Goal: Communication & Community: Answer question/provide support

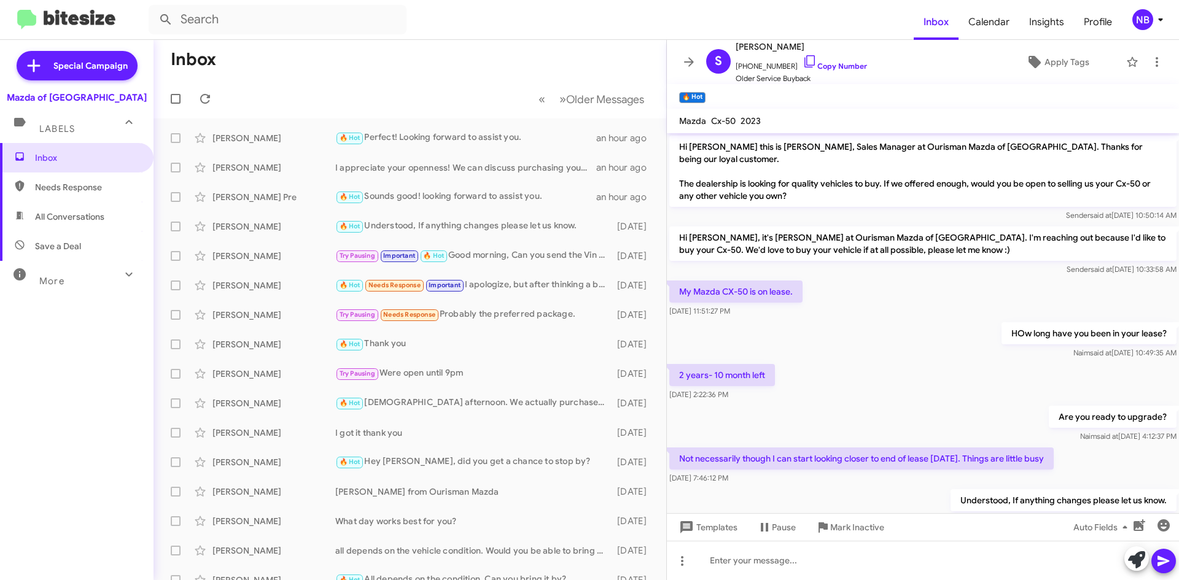
scroll to position [28, 0]
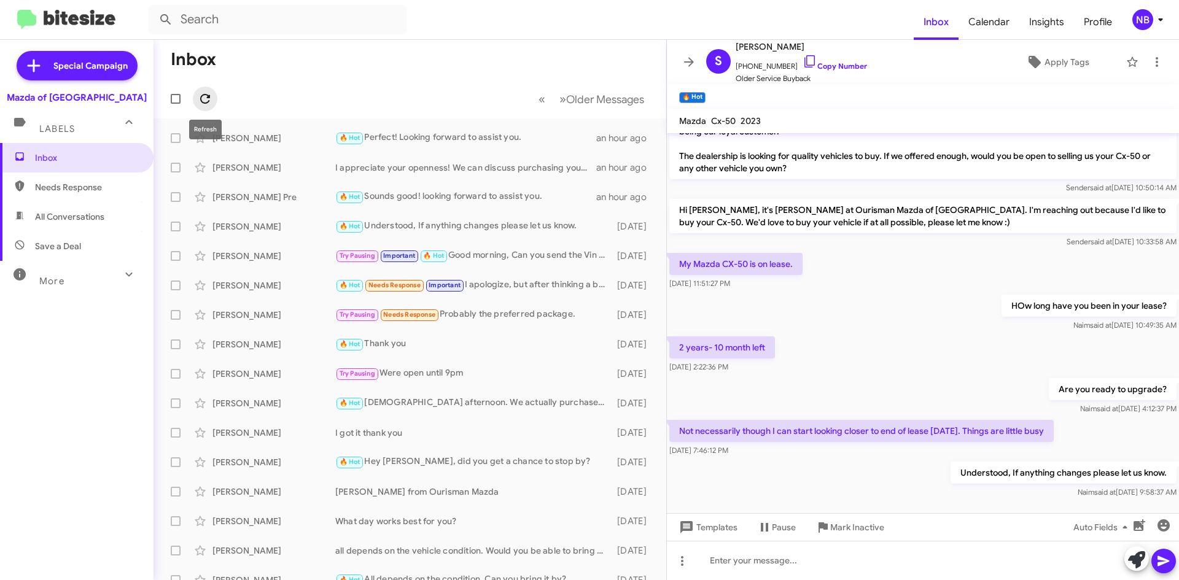
click at [205, 99] on icon at bounding box center [205, 99] width 15 height 15
click at [73, 19] on img at bounding box center [66, 20] width 98 height 20
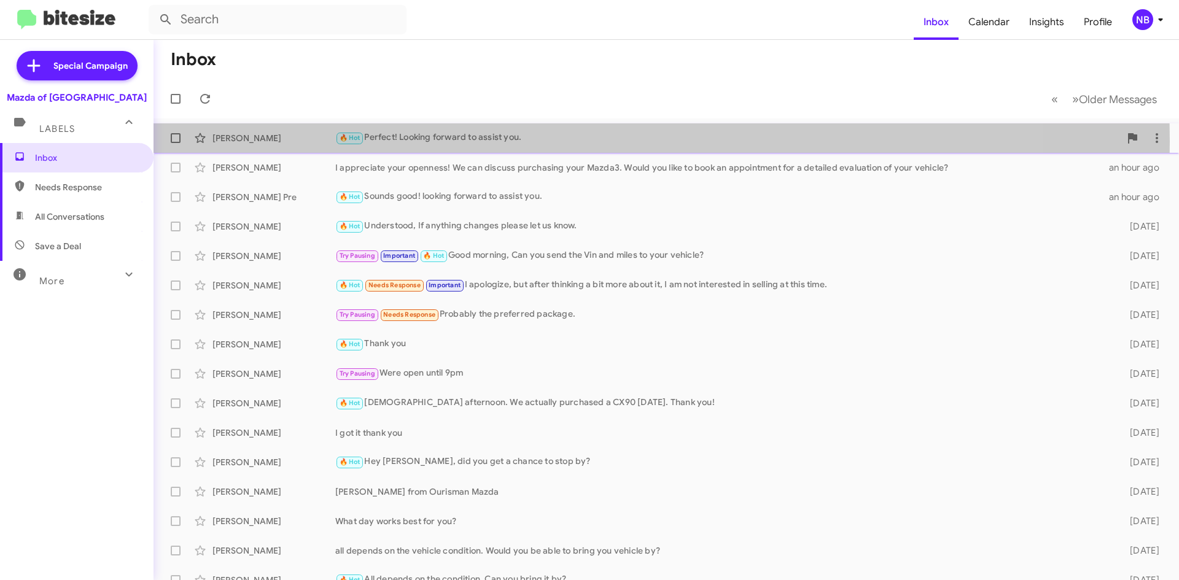
click at [482, 141] on div "🔥 Hot Perfect! Looking forward to assist you." at bounding box center [727, 138] width 785 height 14
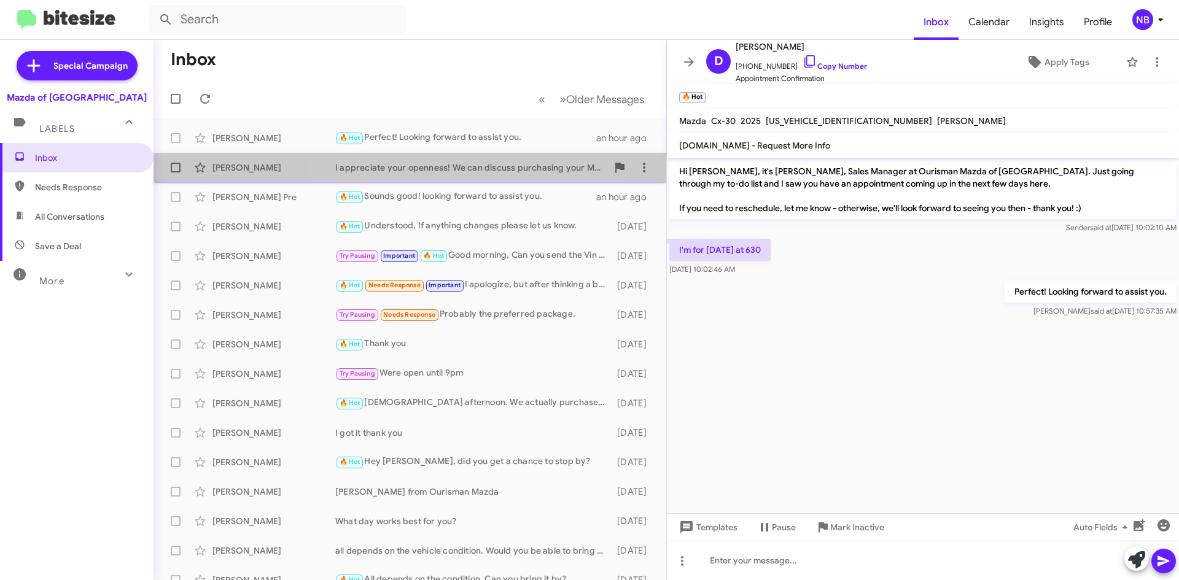
click at [427, 166] on div "I appreciate your openness! We can discuss purchasing your Mazda3. Would you li…" at bounding box center [471, 168] width 272 height 12
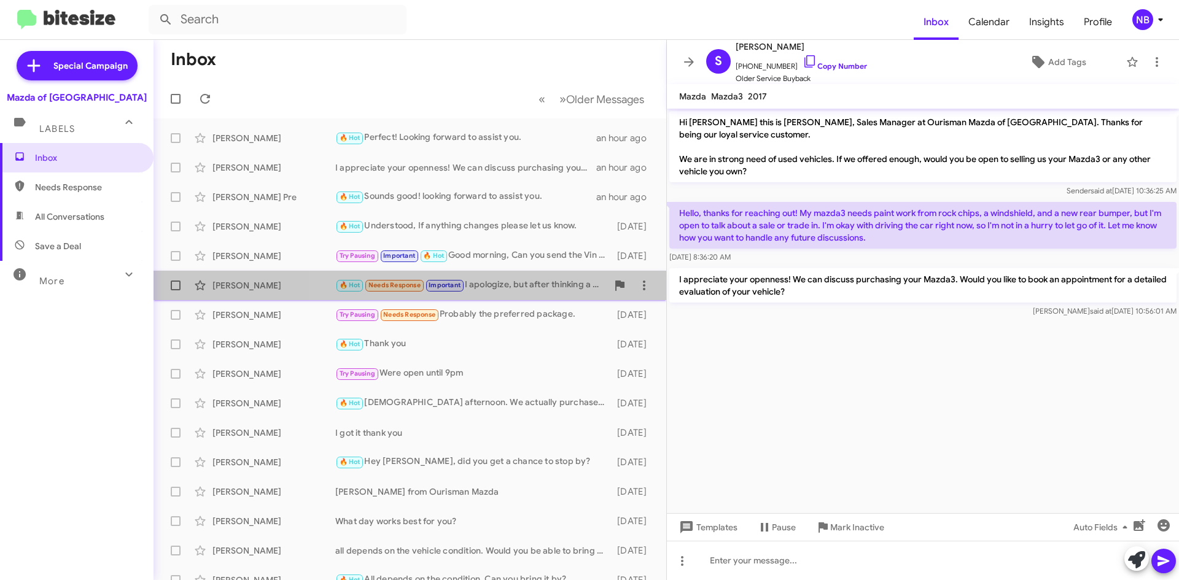
click at [499, 287] on div "🔥 Hot Needs Response Important I apologize, but after thinking a bit more about…" at bounding box center [471, 285] width 272 height 14
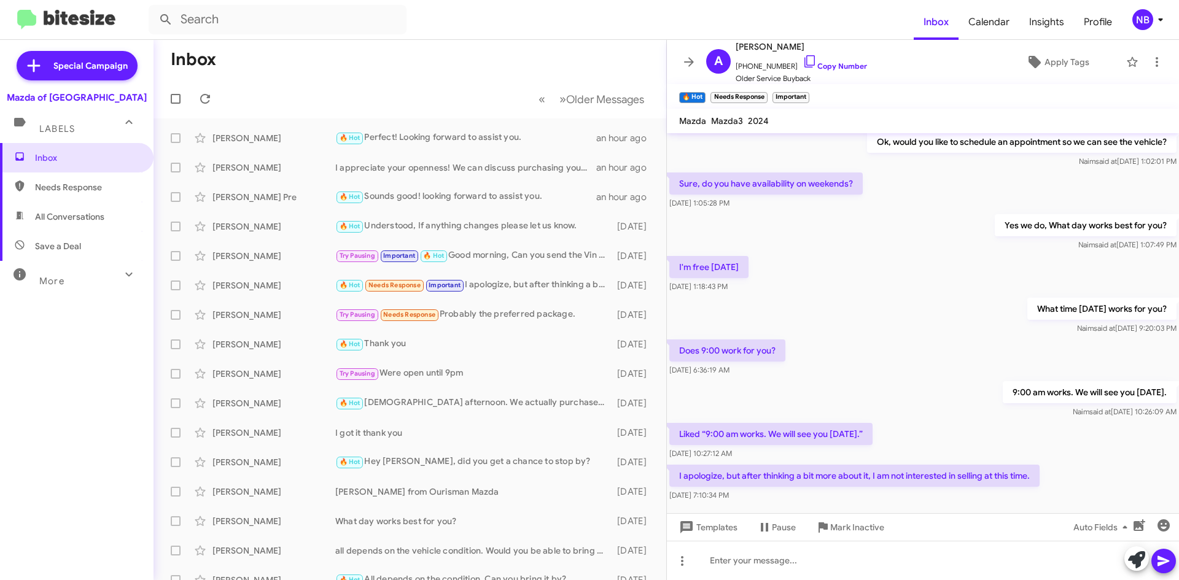
scroll to position [199, 0]
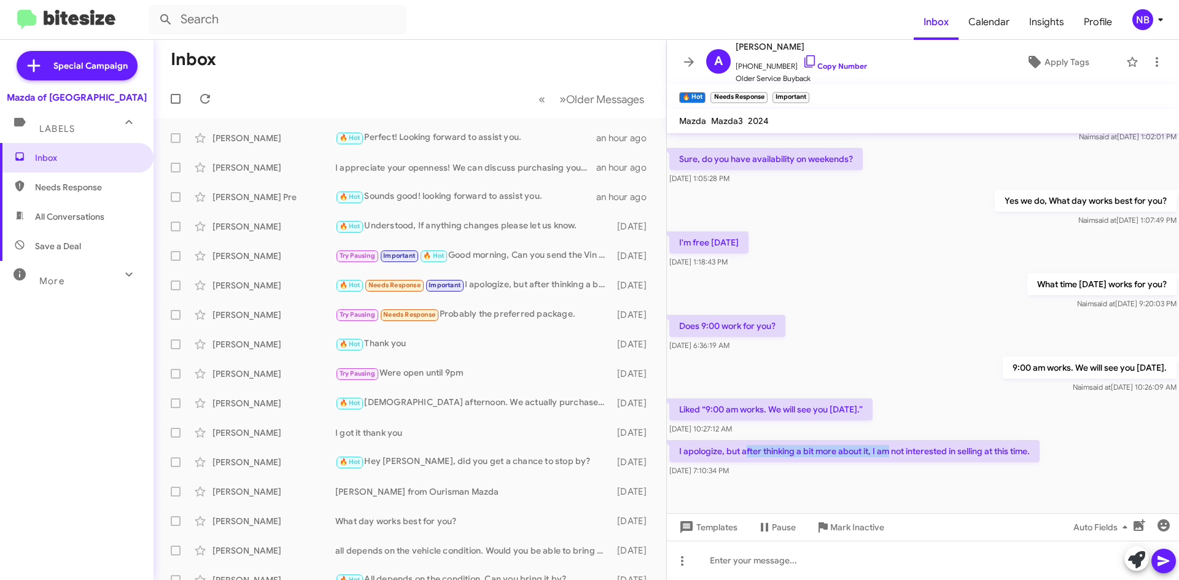
drag, startPoint x: 746, startPoint y: 456, endPoint x: 891, endPoint y: 458, distance: 145.0
click at [891, 458] on p "I apologize, but after thinking a bit more about it, I am not interested in sel…" at bounding box center [854, 451] width 370 height 22
click at [522, 311] on div "Try Pausing Needs Response Probably the preferred package." at bounding box center [471, 315] width 272 height 14
